Goal: Book appointment/travel/reservation

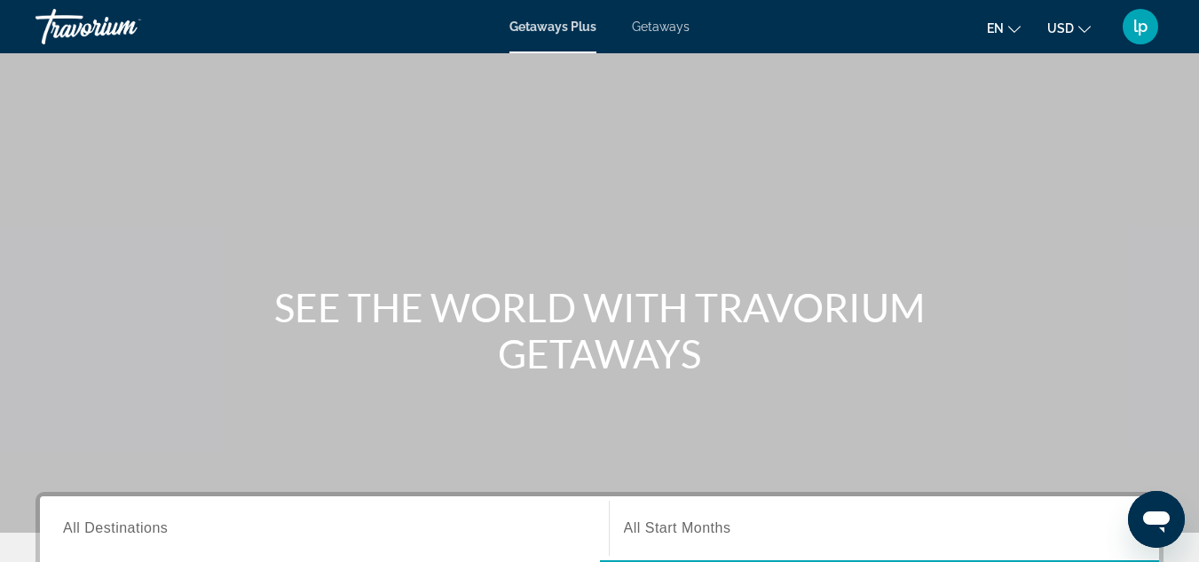
click at [648, 26] on span "Getaways" at bounding box center [661, 27] width 58 height 14
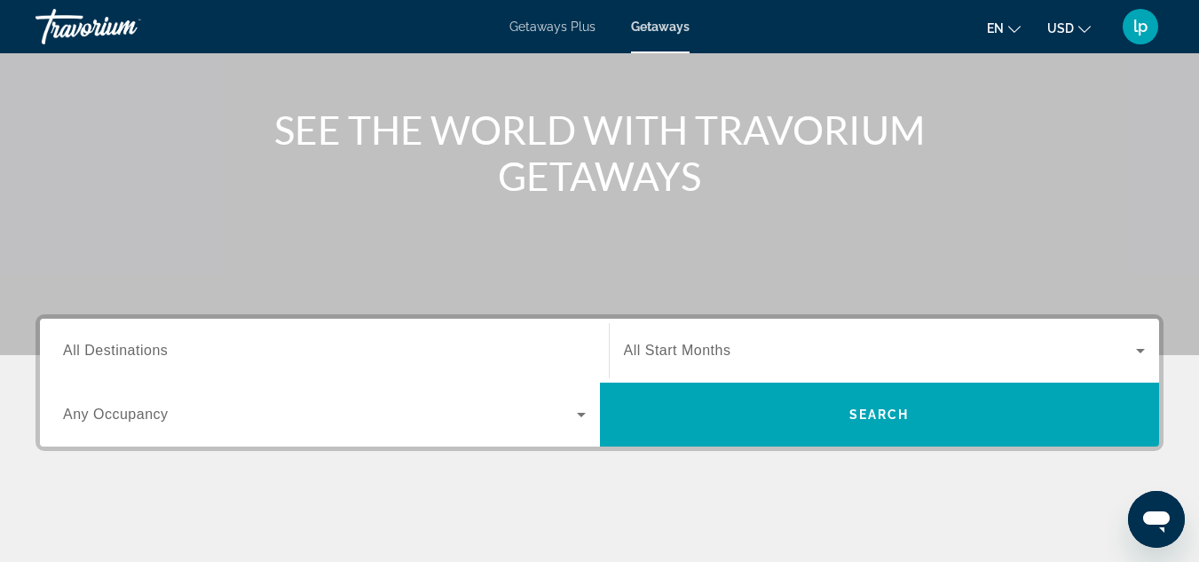
scroll to position [266, 0]
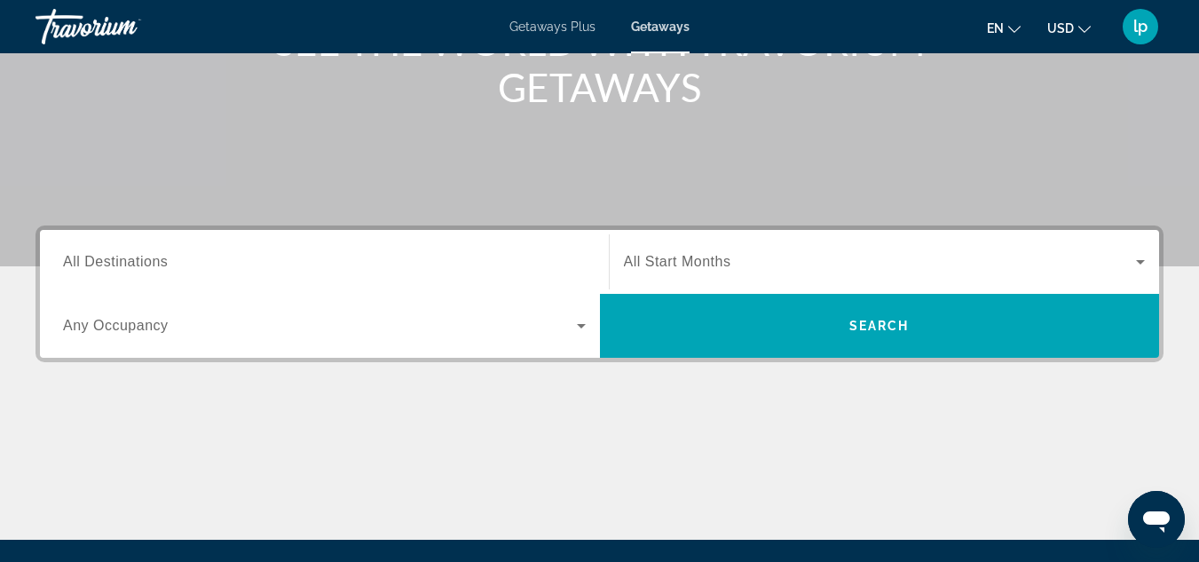
click at [404, 261] on input "Destination All Destinations" at bounding box center [324, 262] width 523 height 21
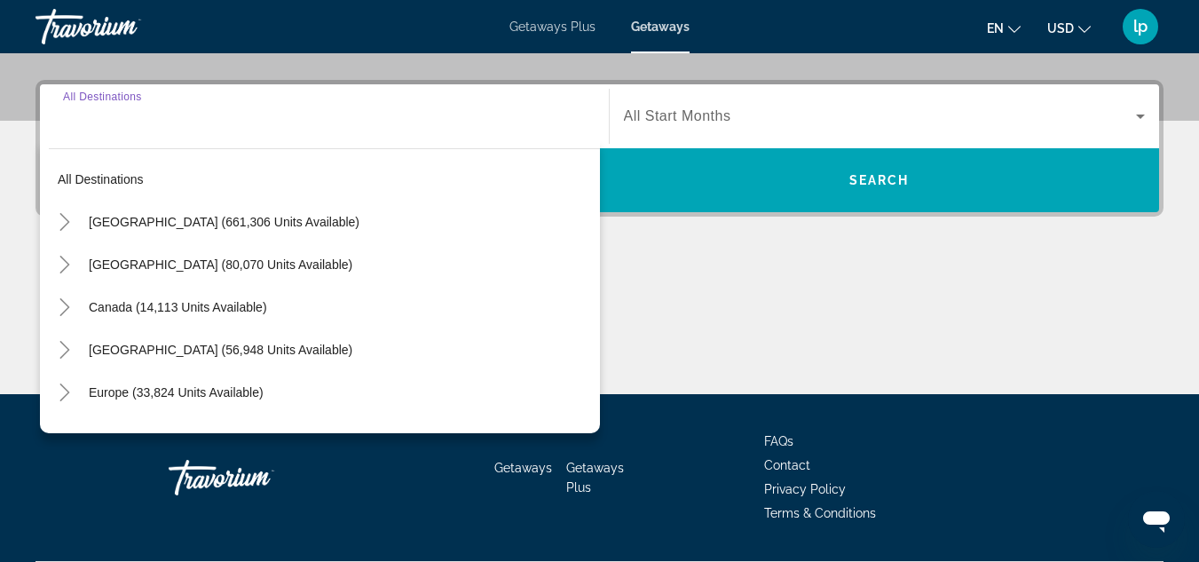
scroll to position [434, 0]
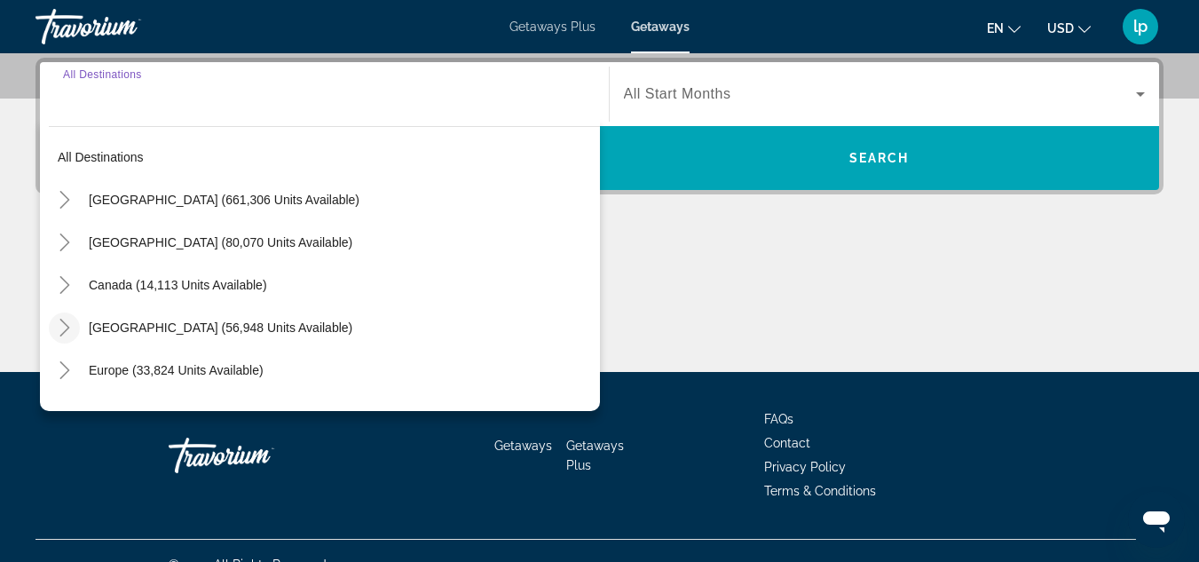
click at [68, 320] on icon "Toggle Caribbean & Atlantic Islands (56,948 units available)" at bounding box center [65, 328] width 18 height 18
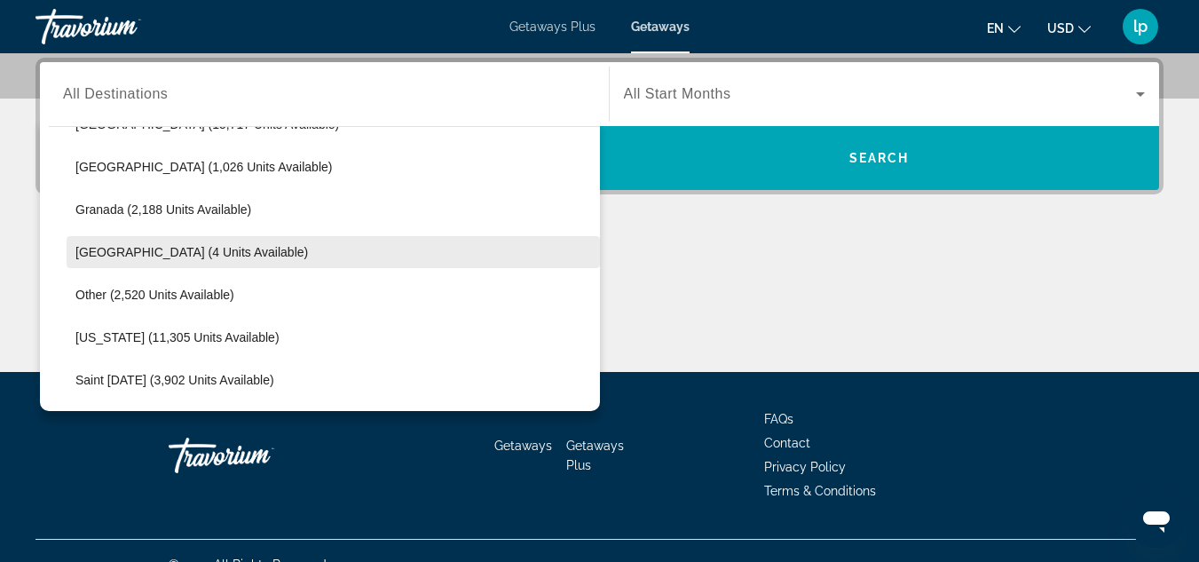
scroll to position [446, 0]
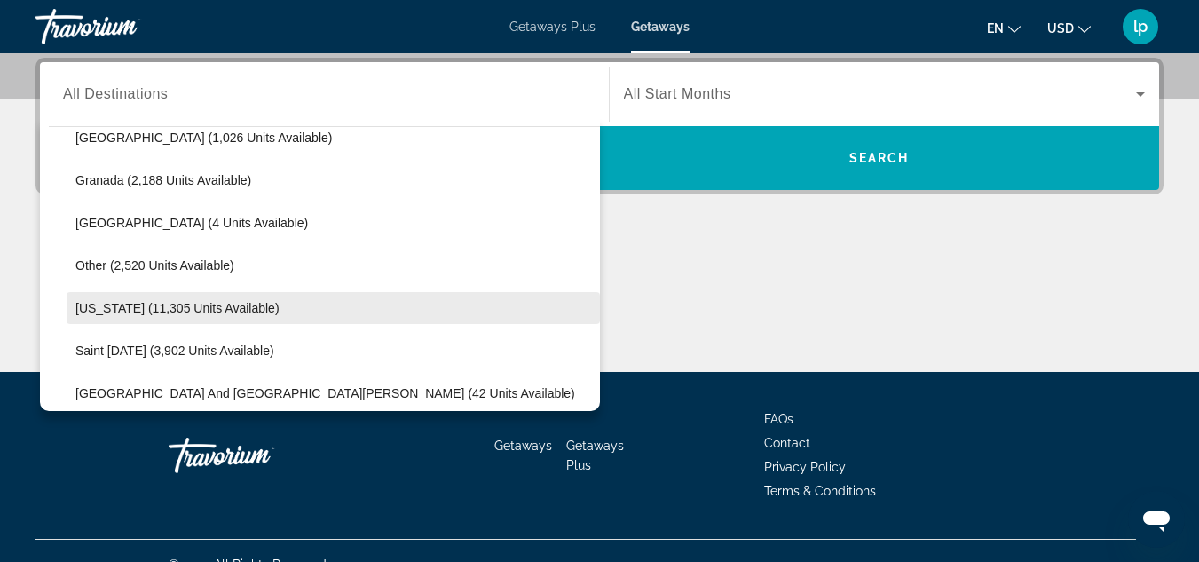
click at [170, 305] on span "[US_STATE] (11,305 units available)" at bounding box center [177, 308] width 204 height 14
type input "**********"
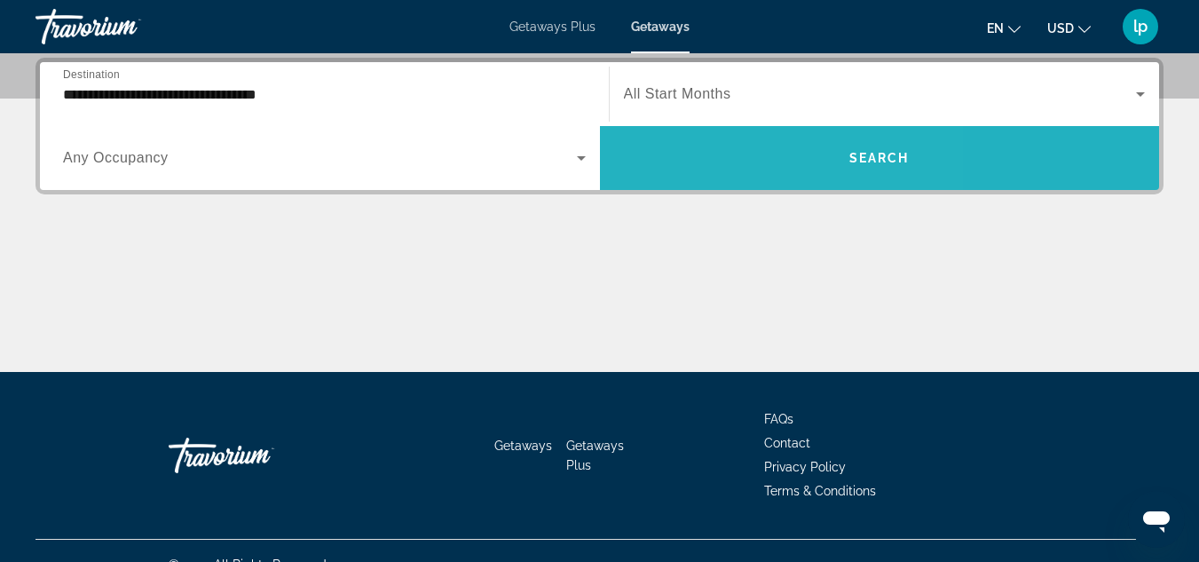
click at [724, 147] on span "Search widget" at bounding box center [880, 158] width 560 height 43
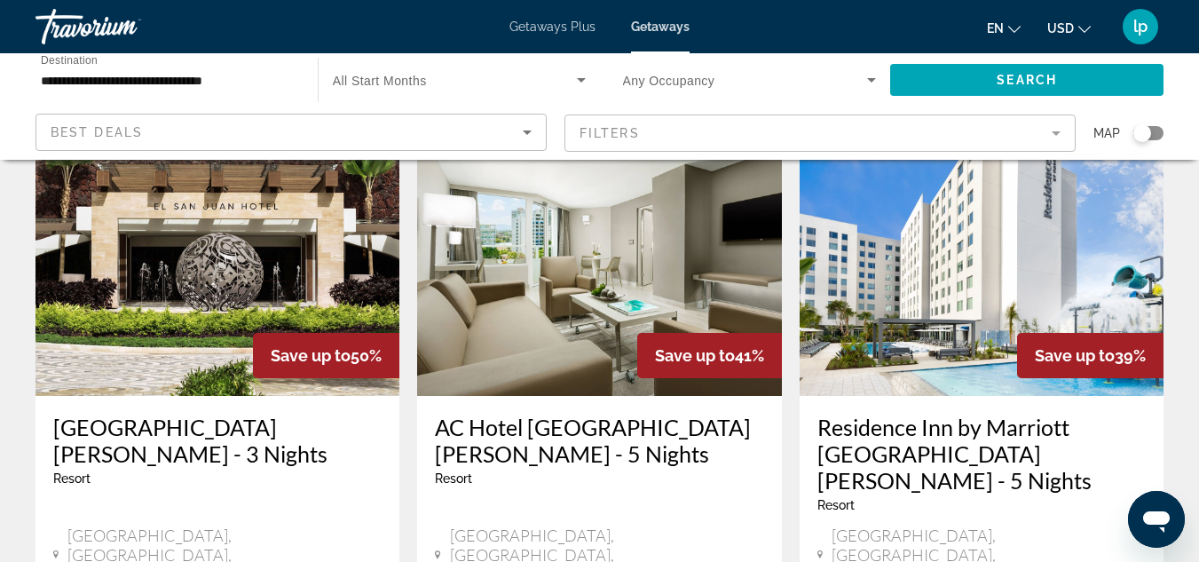
scroll to position [799, 0]
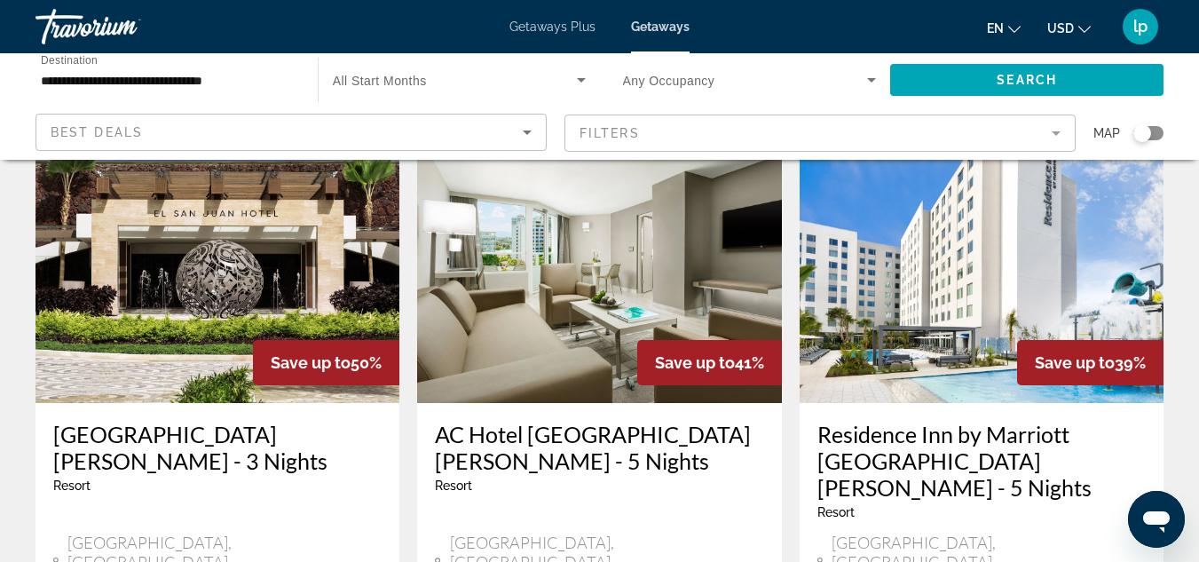
click at [575, 23] on span "Getaways Plus" at bounding box center [553, 27] width 86 height 14
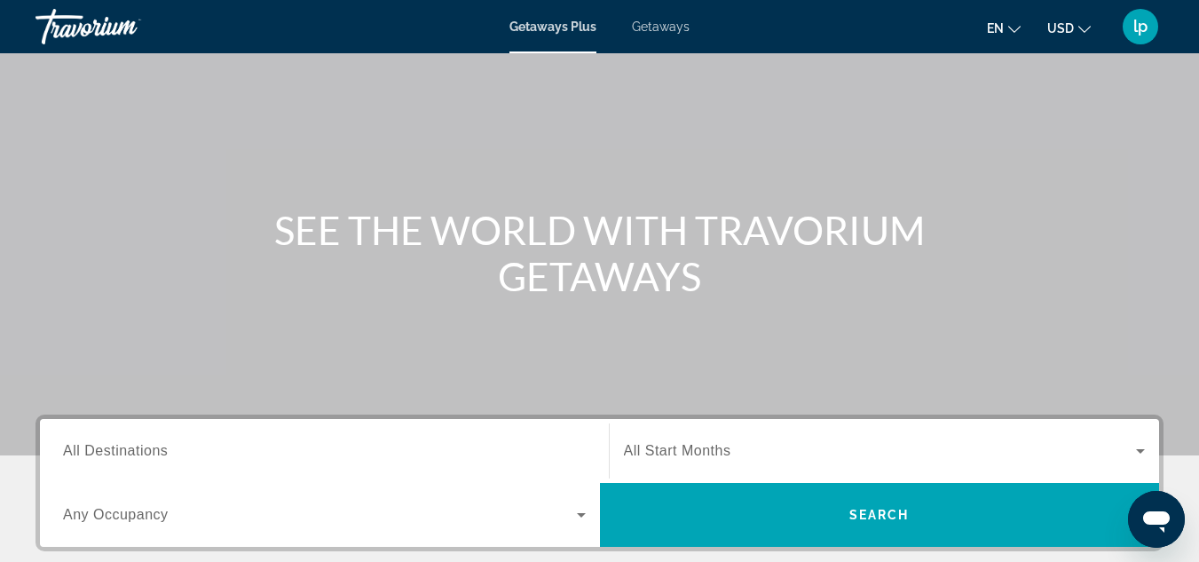
scroll to position [178, 0]
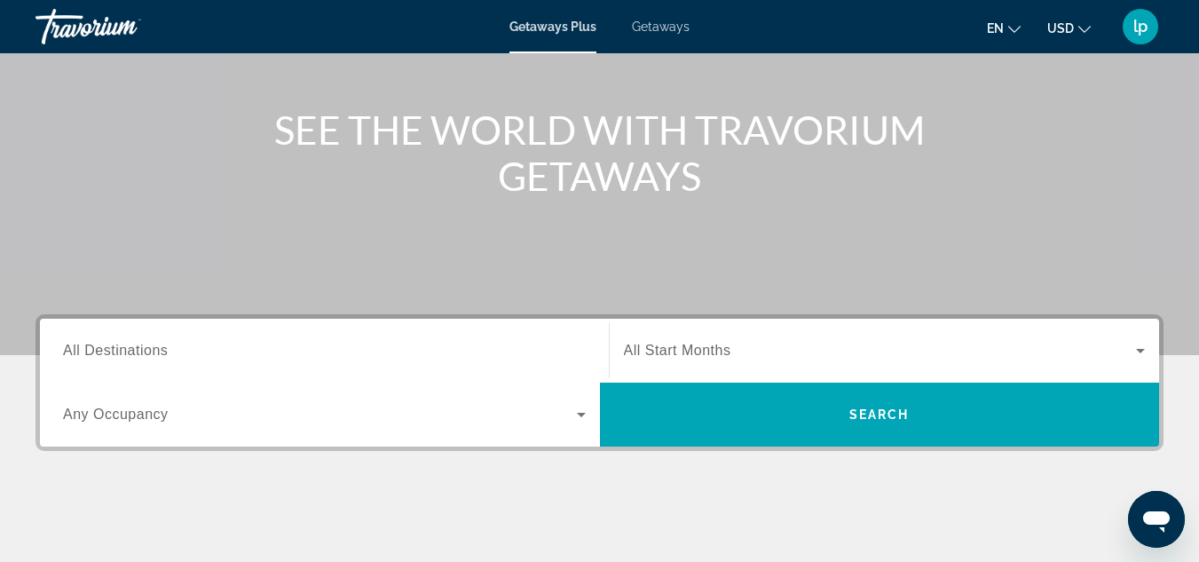
click at [396, 348] on input "Destination All Destinations" at bounding box center [324, 351] width 523 height 21
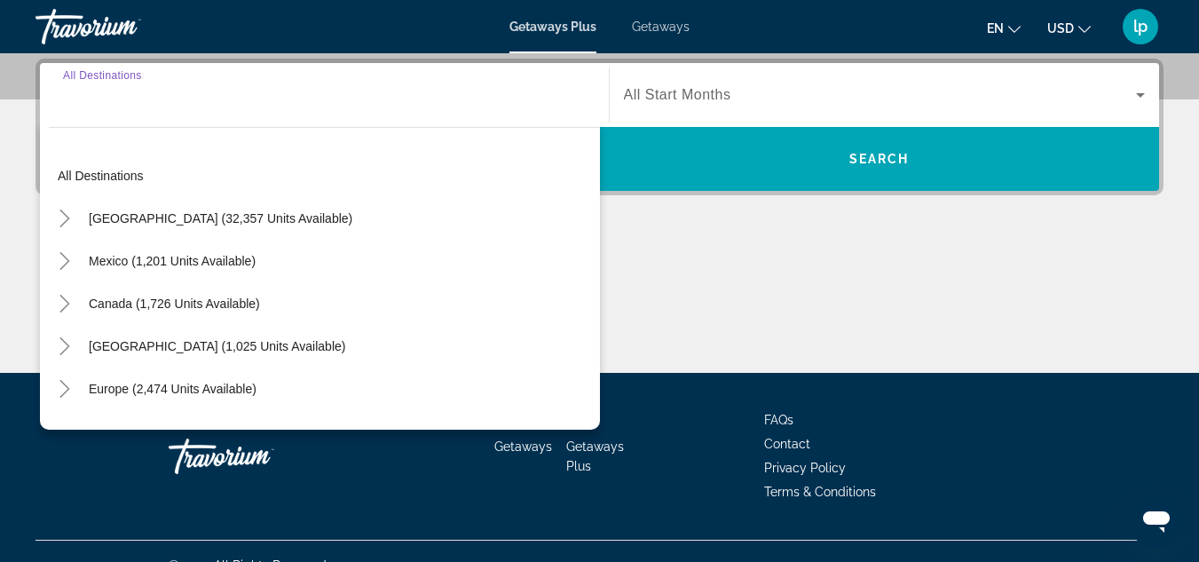
scroll to position [434, 0]
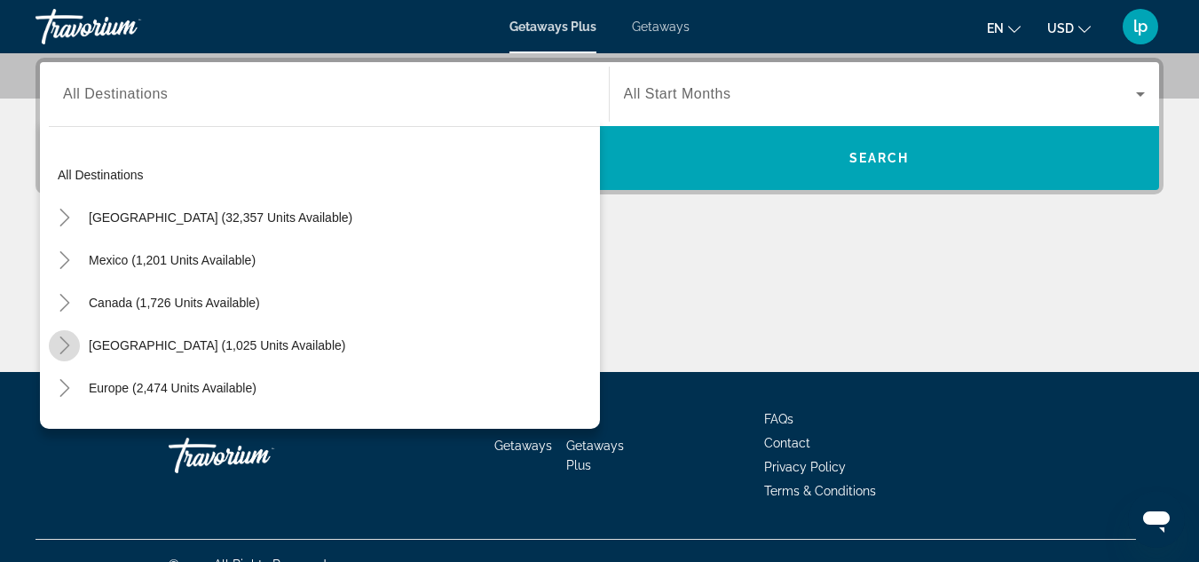
click at [65, 346] on icon "Toggle Caribbean & Atlantic Islands (1,025 units available)" at bounding box center [65, 345] width 18 height 18
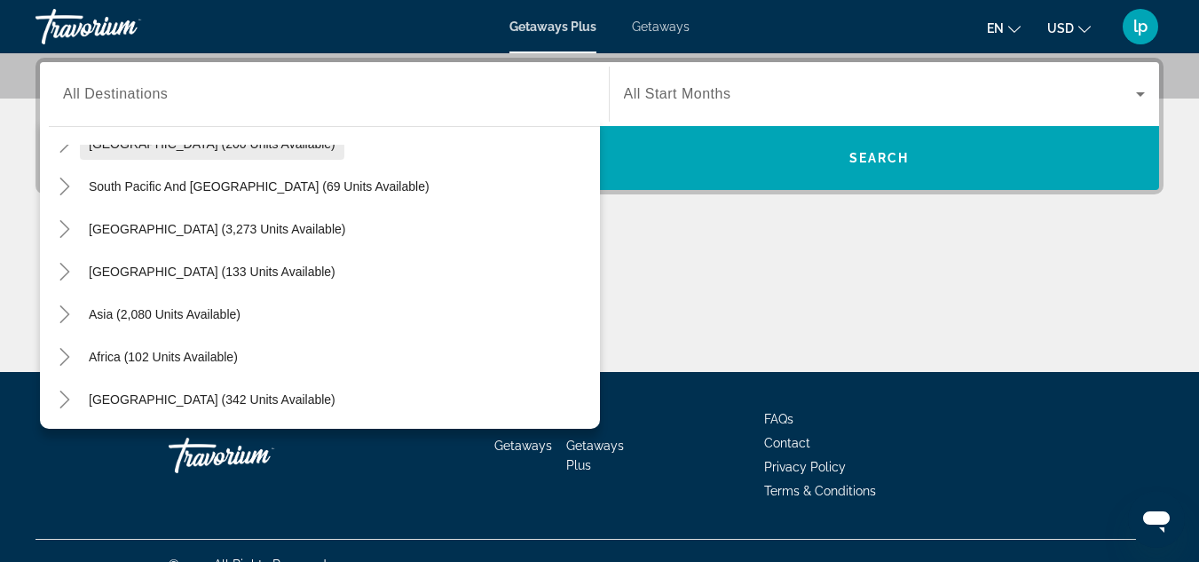
scroll to position [629, 0]
click at [746, 243] on div "Main content" at bounding box center [600, 305] width 1128 height 133
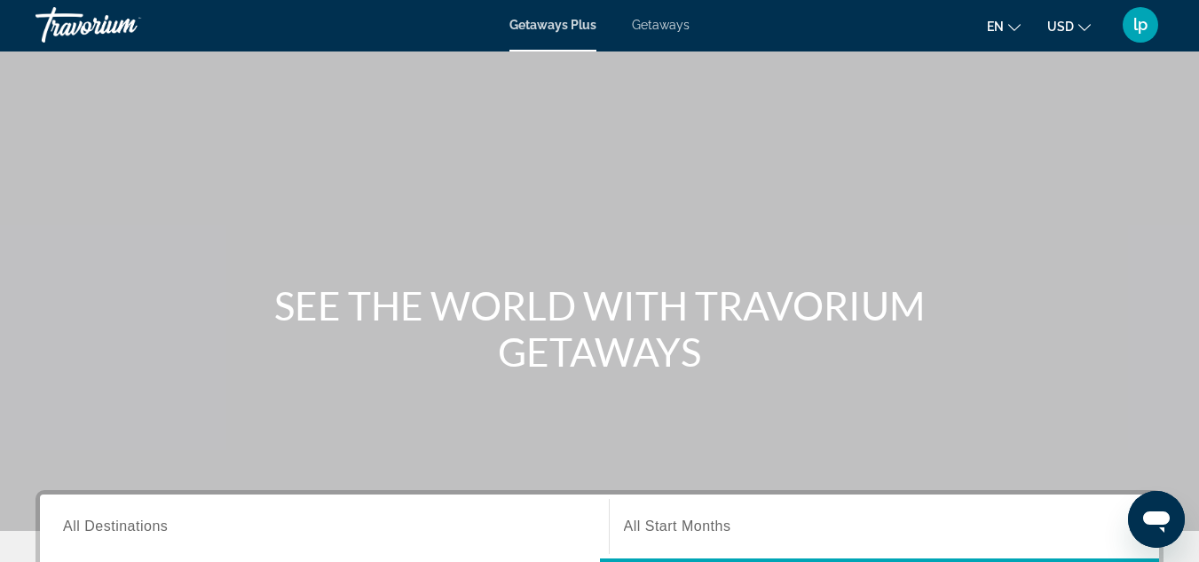
scroll to position [0, 0]
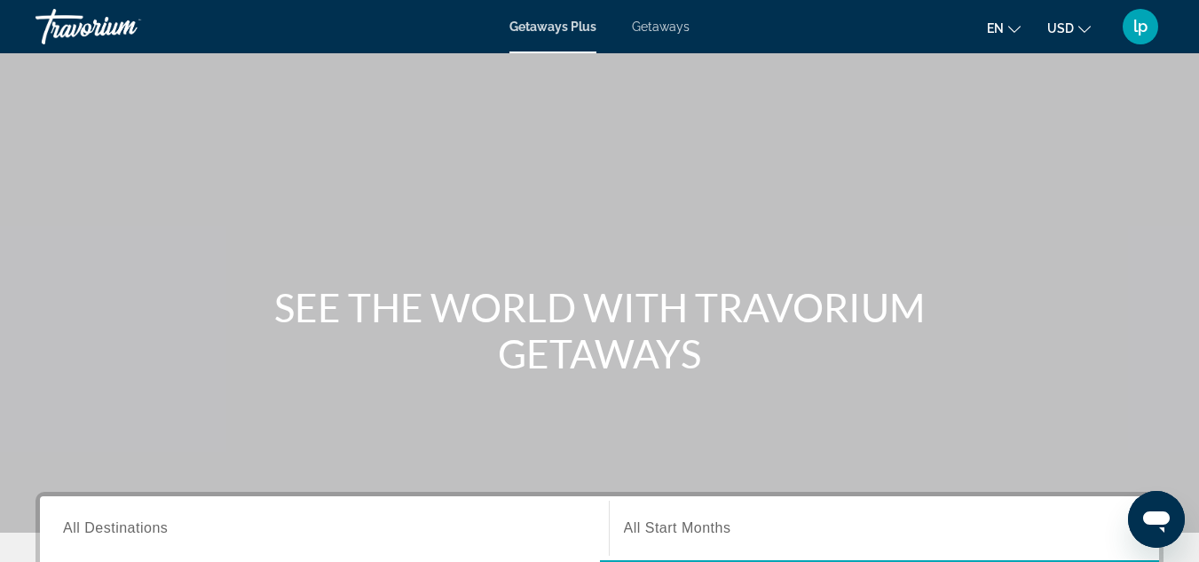
click at [677, 28] on span "Getaways" at bounding box center [661, 27] width 58 height 14
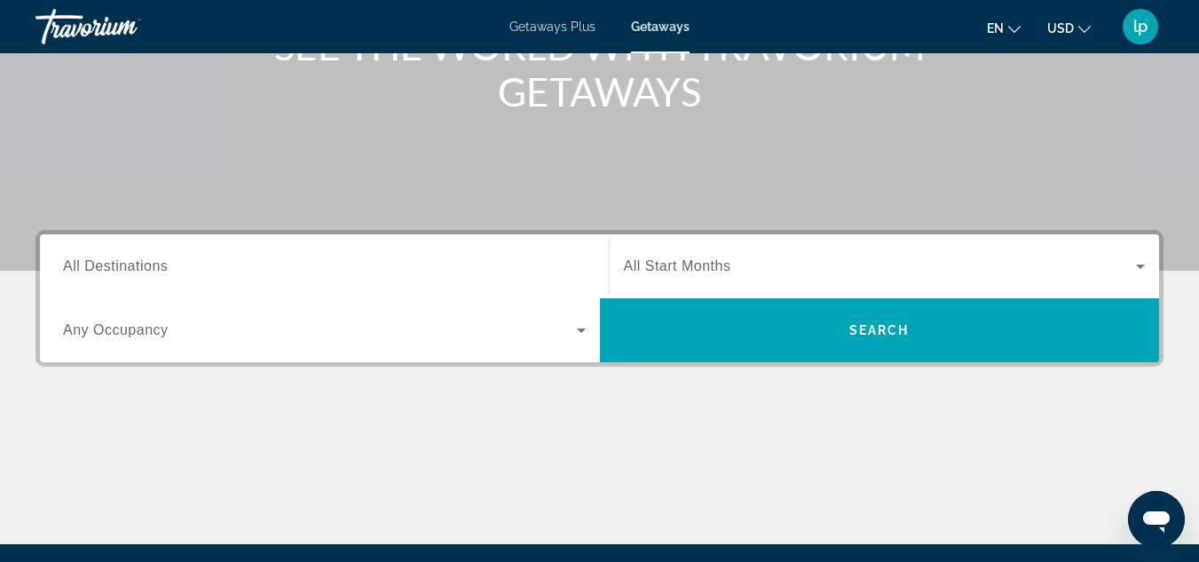
scroll to position [266, 0]
